Goal: Transaction & Acquisition: Purchase product/service

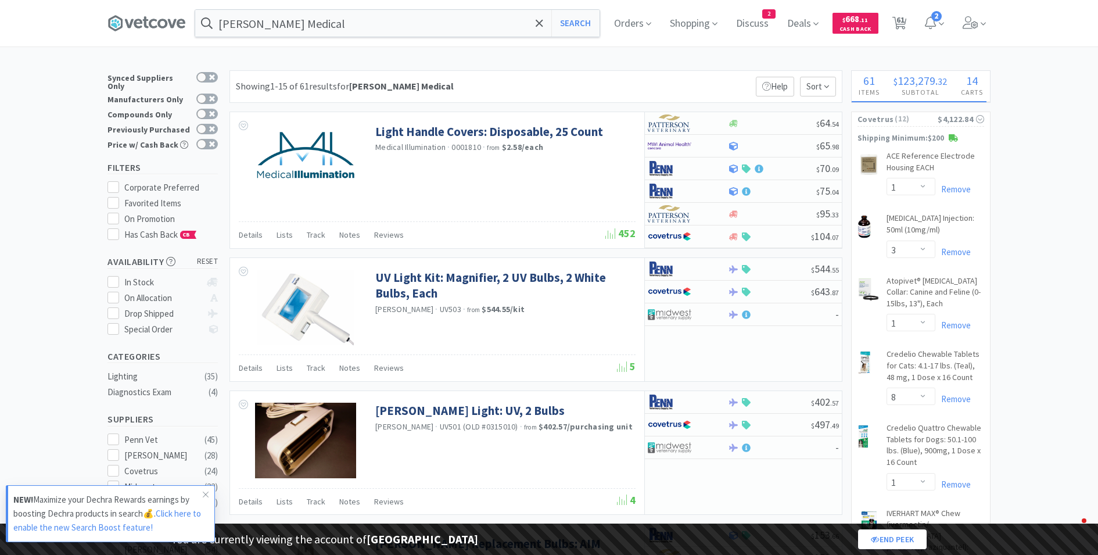
select select "1"
select select "3"
select select "1"
select select "8"
select select "1"
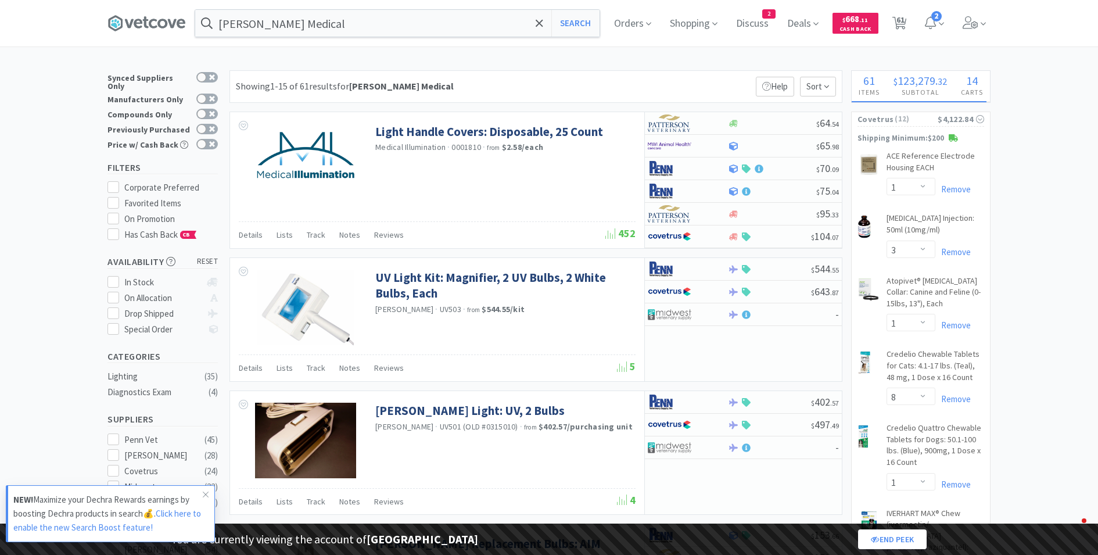
select select "1"
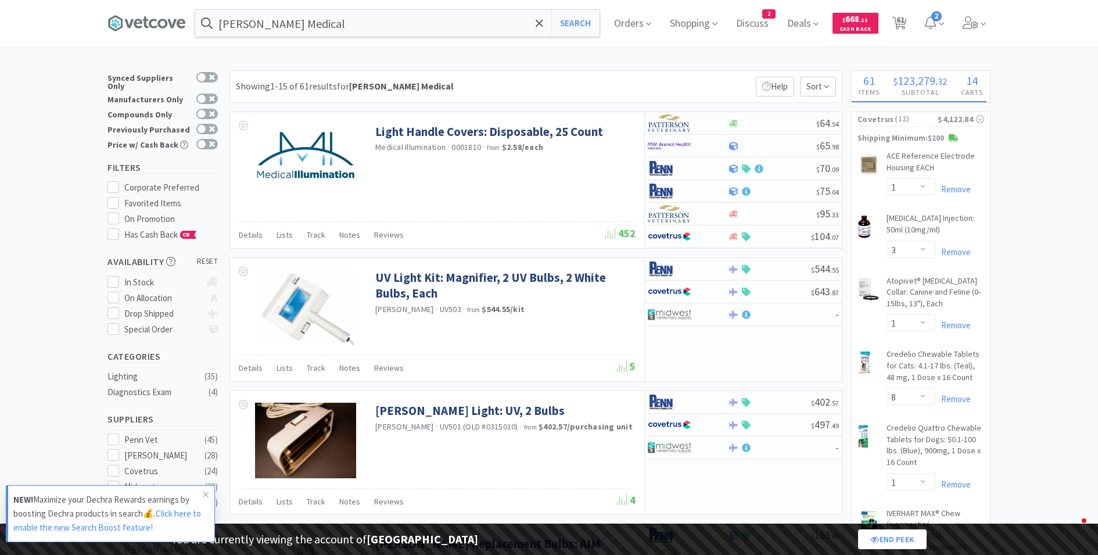
select select "2"
select select "3"
select select "2"
select select "1"
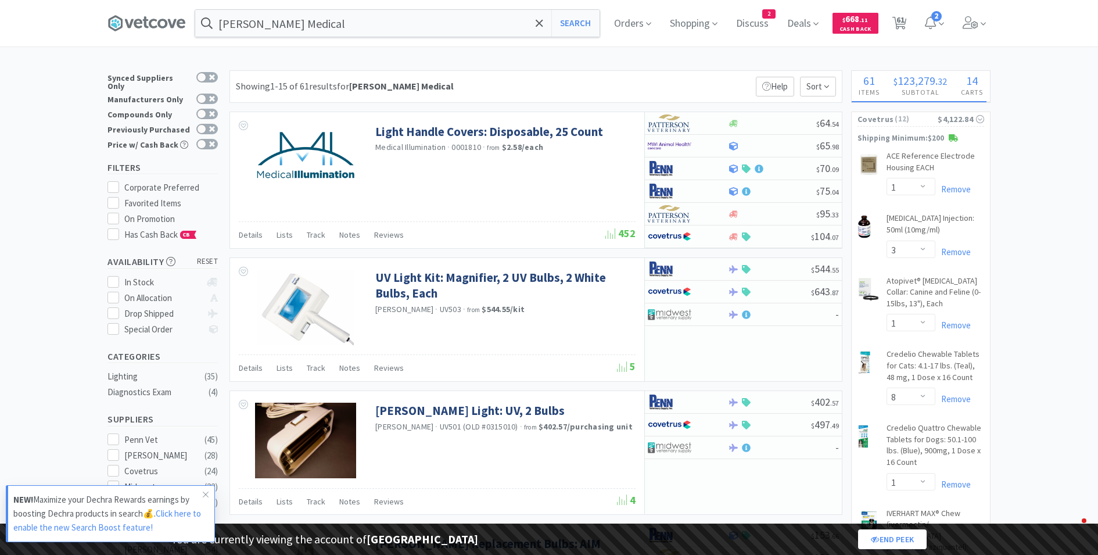
select select "1"
select select "2"
select select "1"
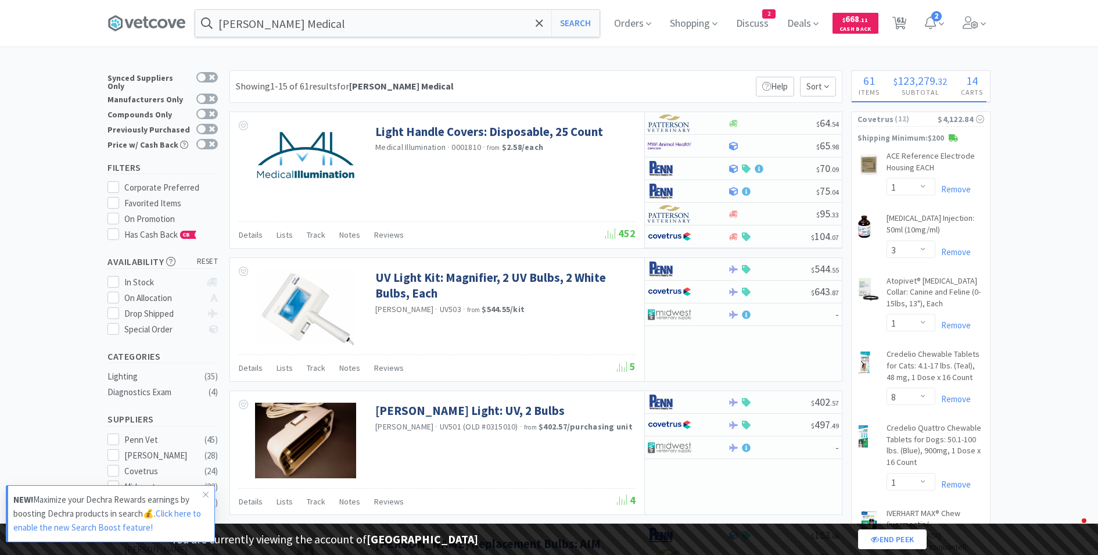
select select "5"
select select "2"
select select "1"
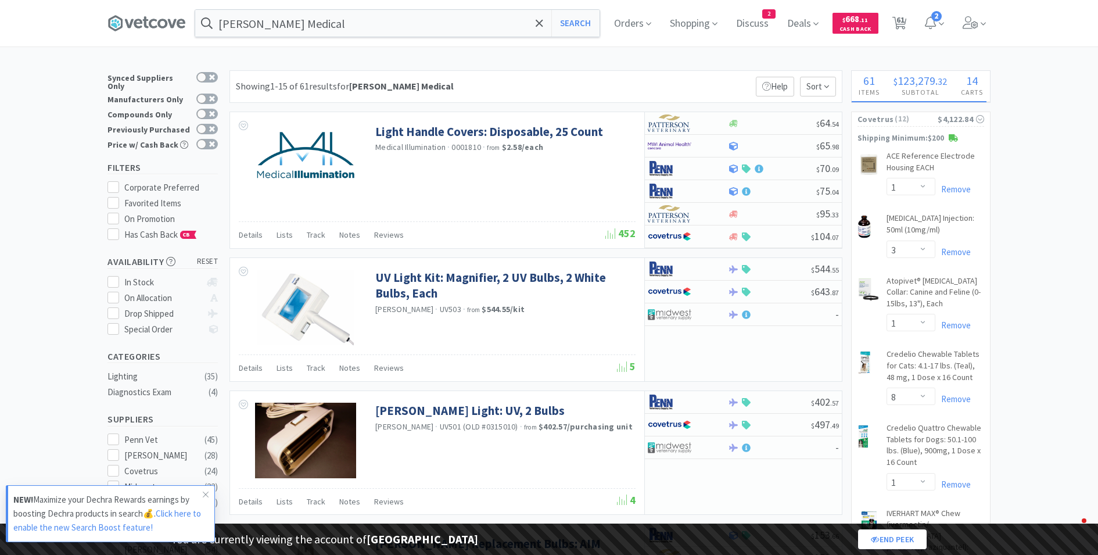
select select "1"
select select "4"
select select "1"
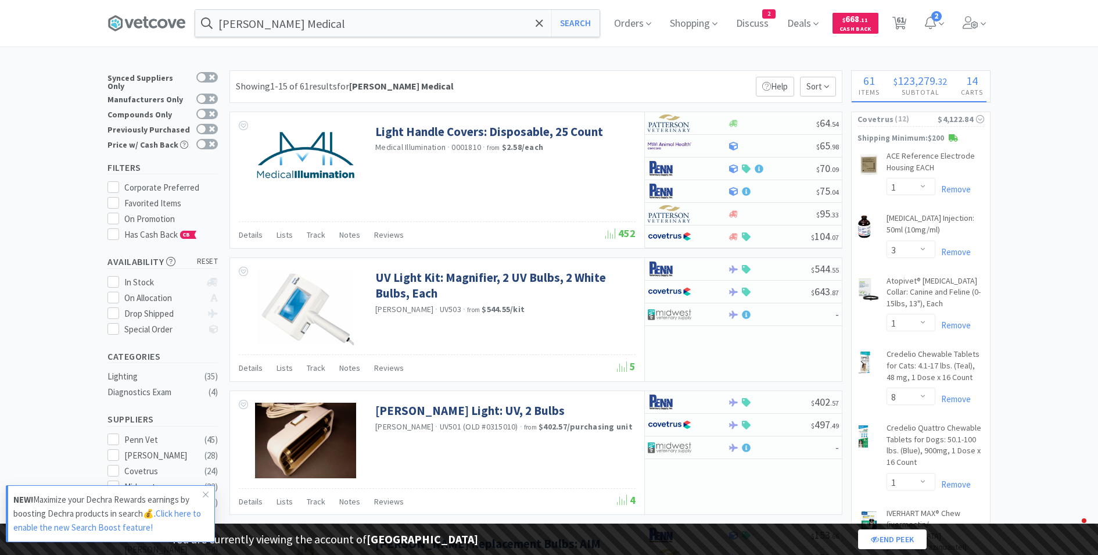
select select "1"
select select "3"
select select "2"
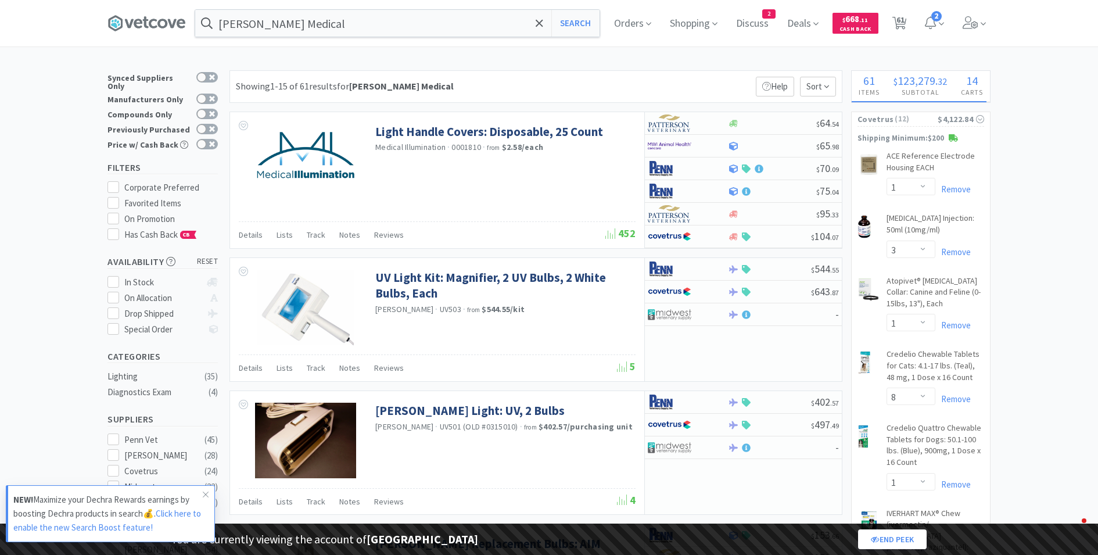
select select "3"
select select "1"
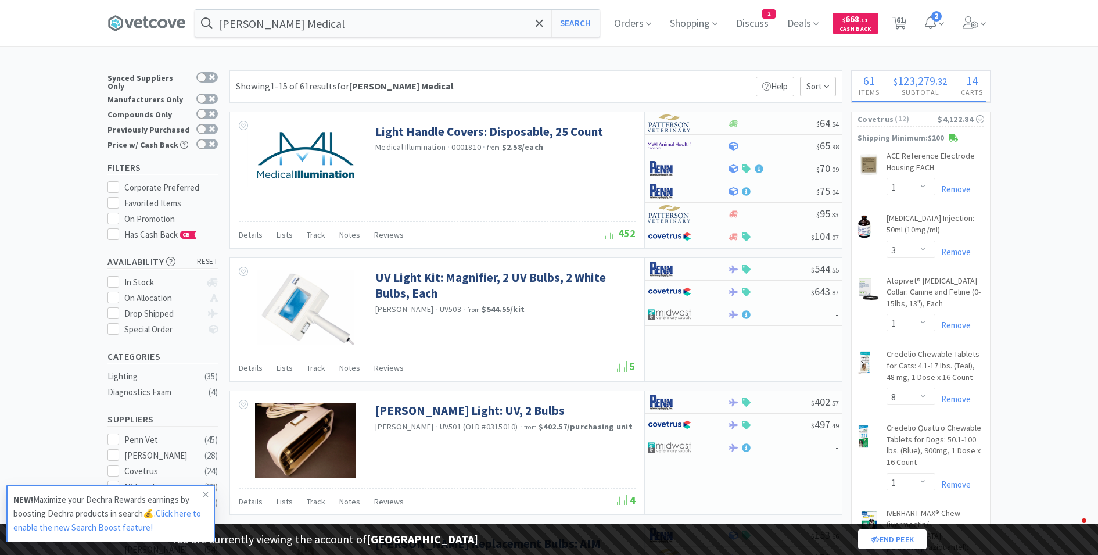
select select "24"
select select "20"
select select "125"
select select "2"
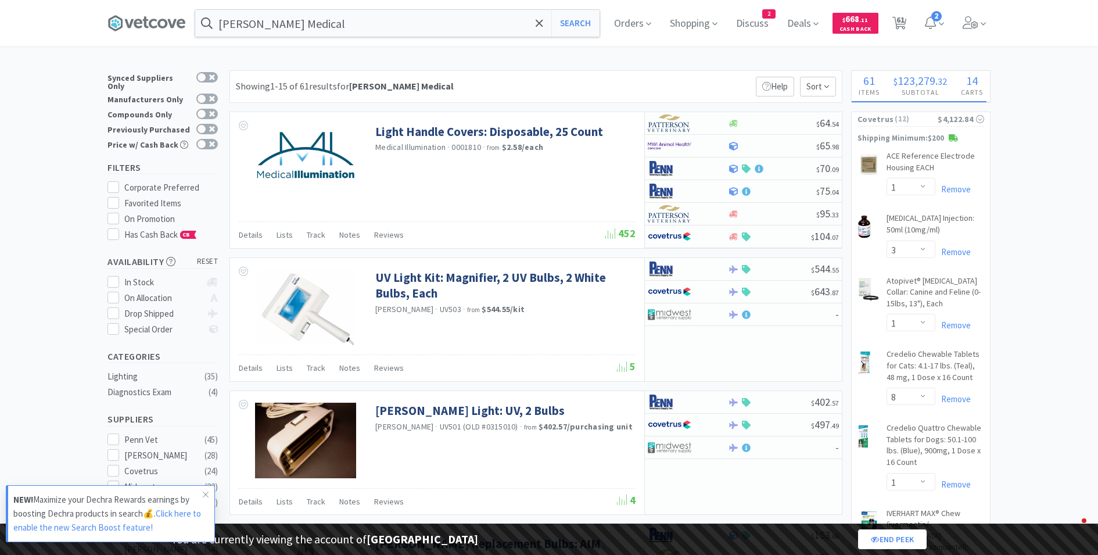
select select "100"
select select "163"
select select "15"
select select "18"
select select "191"
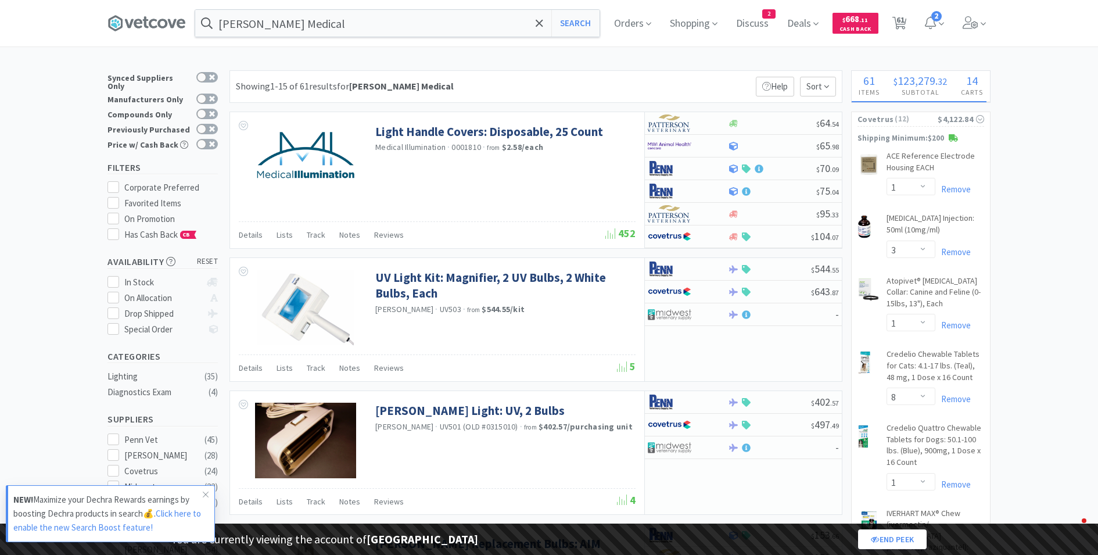
select select "3"
select select "2"
select select "7"
select select "4"
select select "9"
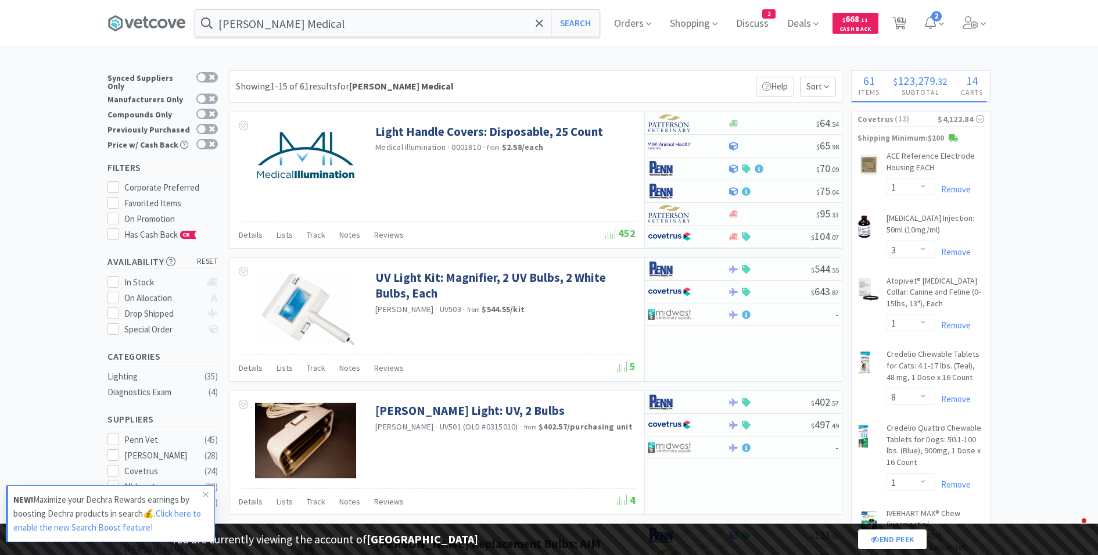
select select "12"
select select "6"
select select "7"
select select "8"
